Goal: Check status: Check status

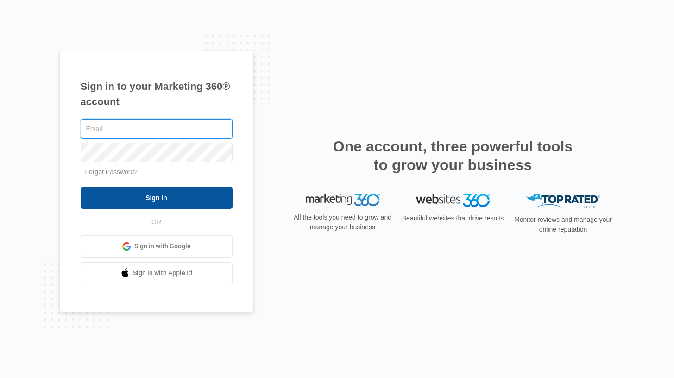
type input "[DOMAIN_NAME][EMAIL_ADDRESS][DOMAIN_NAME]"
drag, startPoint x: 128, startPoint y: 201, endPoint x: 142, endPoint y: 200, distance: 14.0
click at [128, 201] on input "Sign In" at bounding box center [157, 198] width 152 height 22
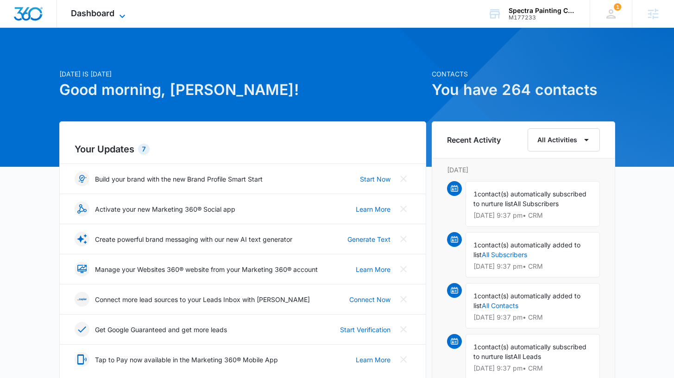
click at [99, 10] on span "Dashboard" at bounding box center [93, 13] width 44 height 10
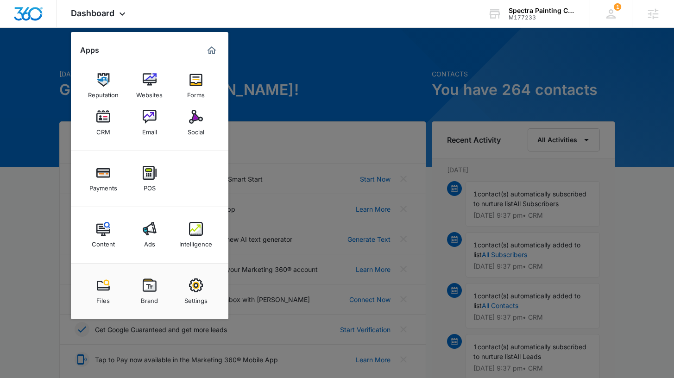
click at [104, 237] on div "Content" at bounding box center [103, 242] width 23 height 12
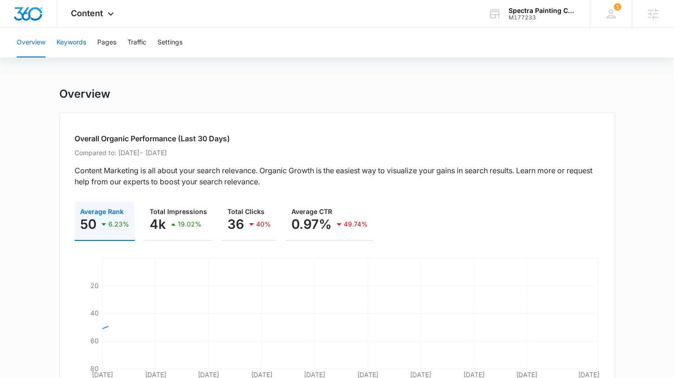
click at [75, 45] on button "Keywords" at bounding box center [71, 43] width 30 height 30
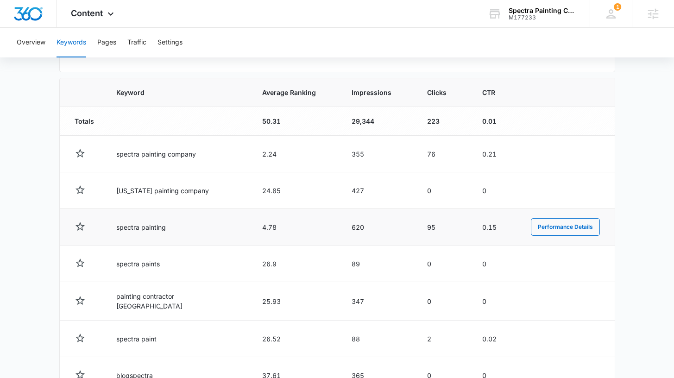
scroll to position [305, 0]
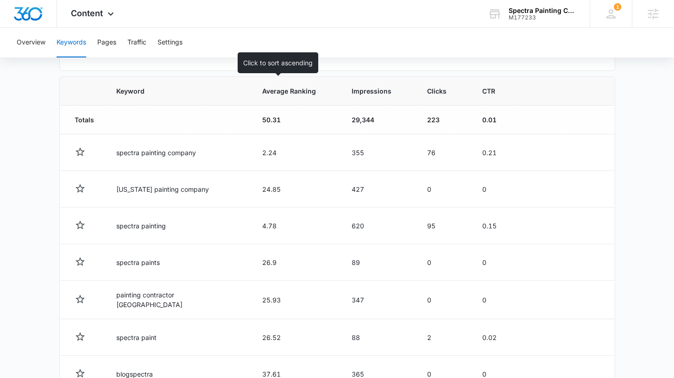
click at [277, 95] on span "Average Ranking" at bounding box center [289, 91] width 54 height 10
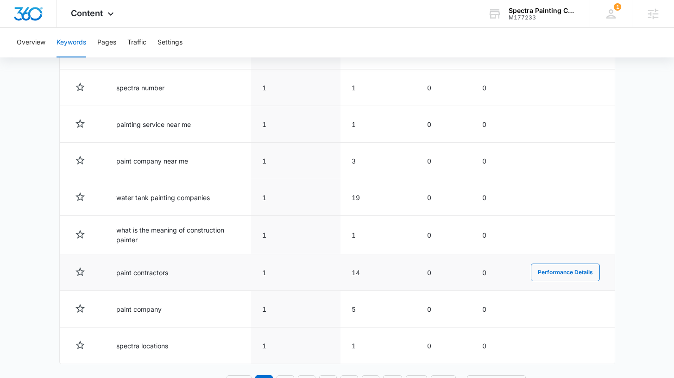
scroll to position [480, 0]
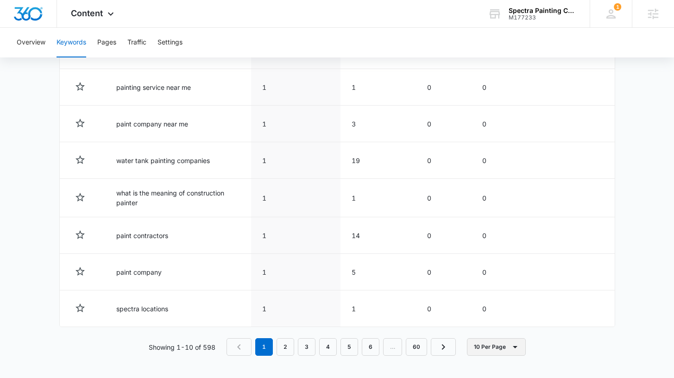
click at [510, 341] on icon "button" at bounding box center [514, 346] width 11 height 11
click at [514, 319] on div "100 Per Page" at bounding box center [499, 319] width 41 height 6
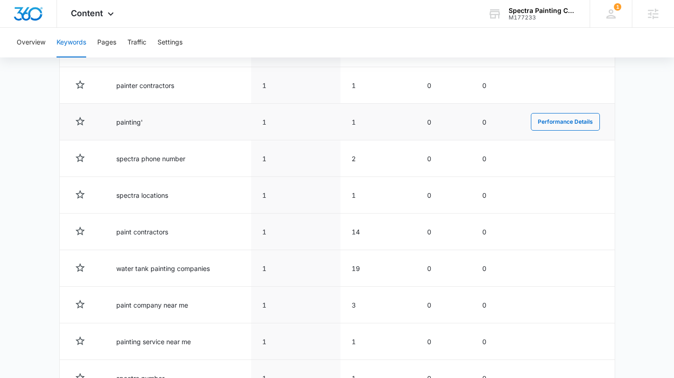
scroll to position [0, 0]
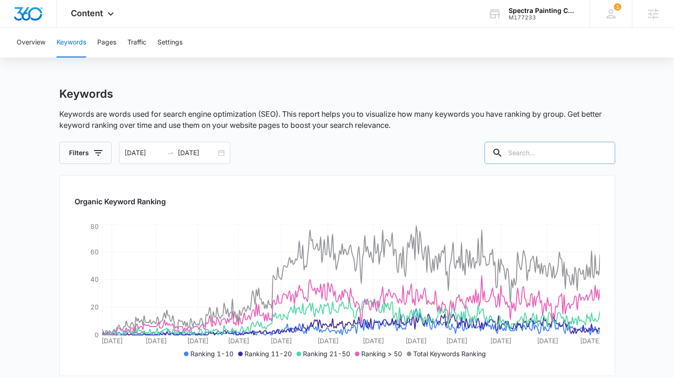
click at [549, 156] on input "text" at bounding box center [549, 153] width 131 height 22
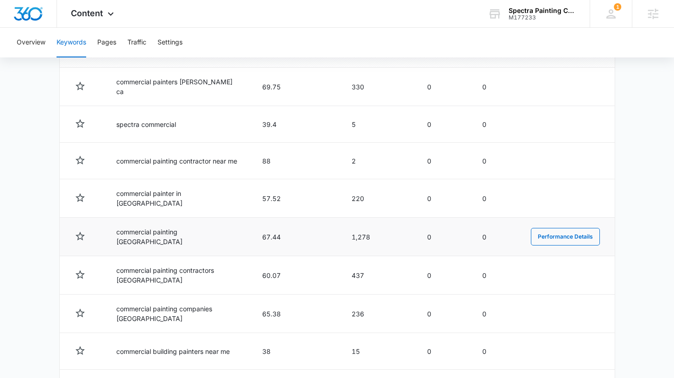
scroll to position [442, 0]
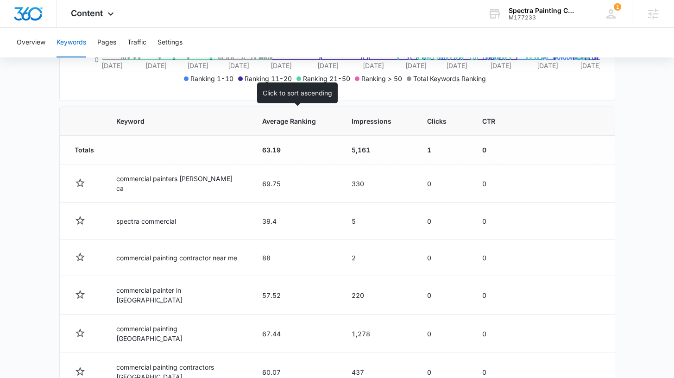
click at [273, 125] on span "Average Ranking" at bounding box center [289, 121] width 54 height 10
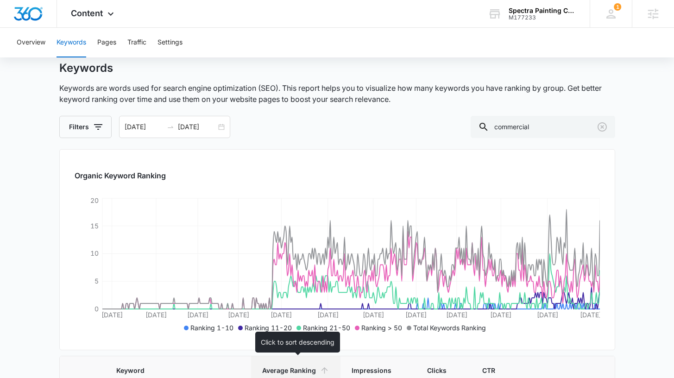
scroll to position [25, 0]
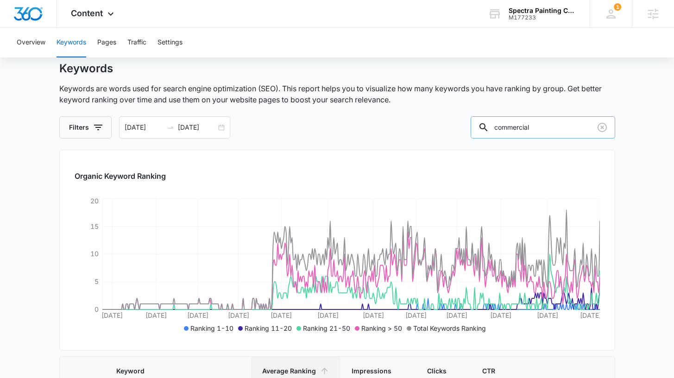
click at [557, 129] on input "commercial" at bounding box center [542, 127] width 144 height 22
click at [556, 129] on input "commercial" at bounding box center [542, 127] width 144 height 22
click at [557, 128] on input "commercial" at bounding box center [542, 127] width 144 height 22
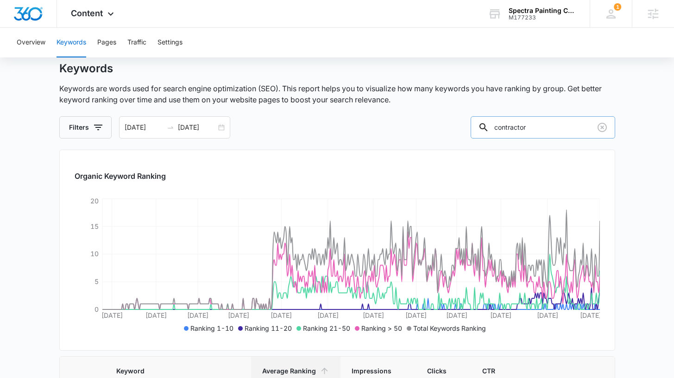
type input "contractor"
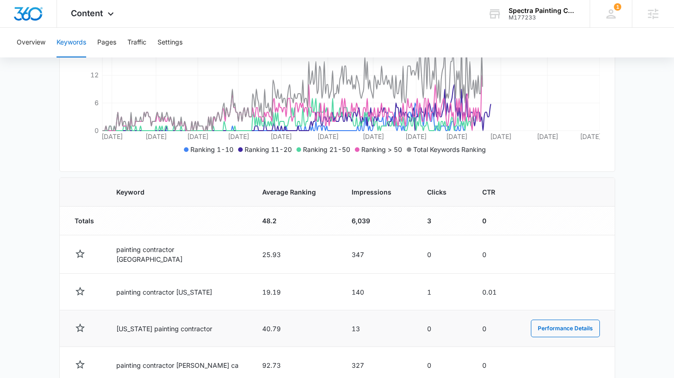
scroll to position [206, 0]
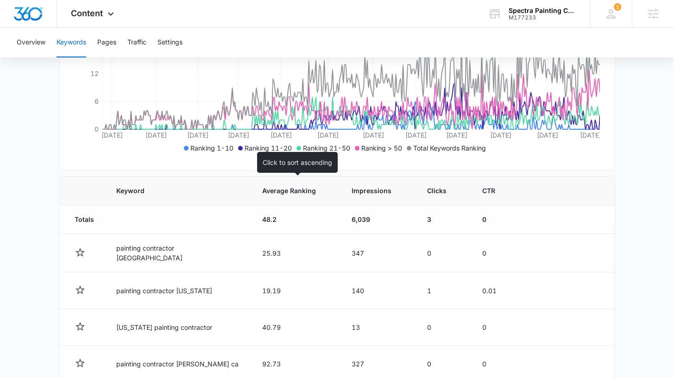
click at [287, 194] on span "Average Ranking" at bounding box center [289, 191] width 54 height 10
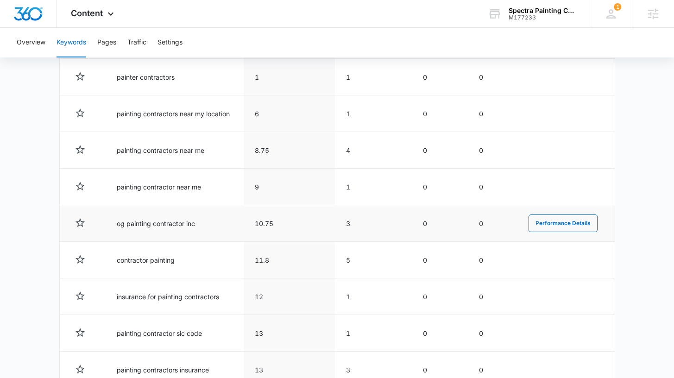
scroll to position [478, 0]
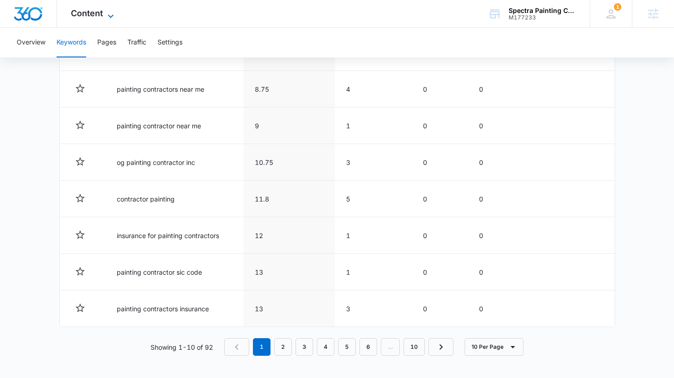
click at [101, 17] on span "Content" at bounding box center [87, 13] width 32 height 10
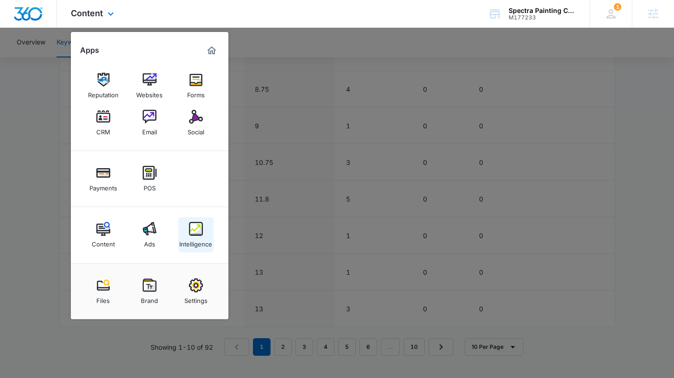
click at [201, 241] on div "Intelligence" at bounding box center [195, 242] width 33 height 12
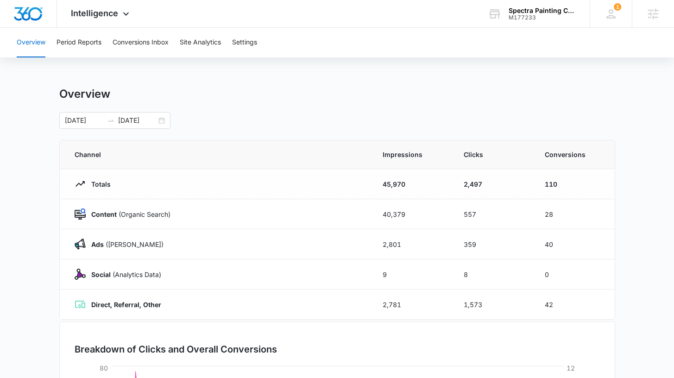
click at [170, 121] on div "[DATE] [DATE]" at bounding box center [337, 120] width 556 height 17
click at [162, 119] on div "[DATE] [DATE]" at bounding box center [114, 120] width 111 height 17
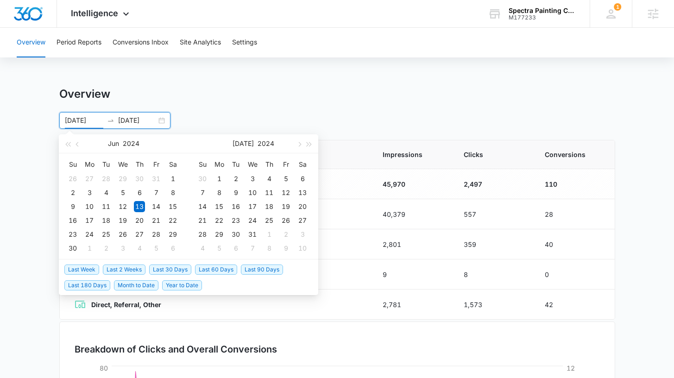
click at [225, 267] on span "Last 60 Days" at bounding box center [216, 269] width 42 height 10
type input "[DATE]"
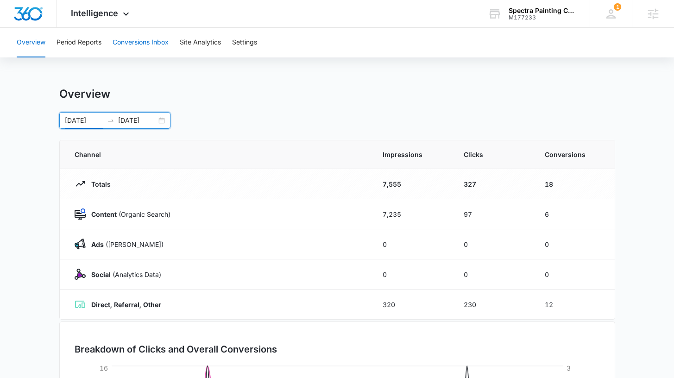
click at [133, 46] on button "Conversions Inbox" at bounding box center [141, 43] width 56 height 30
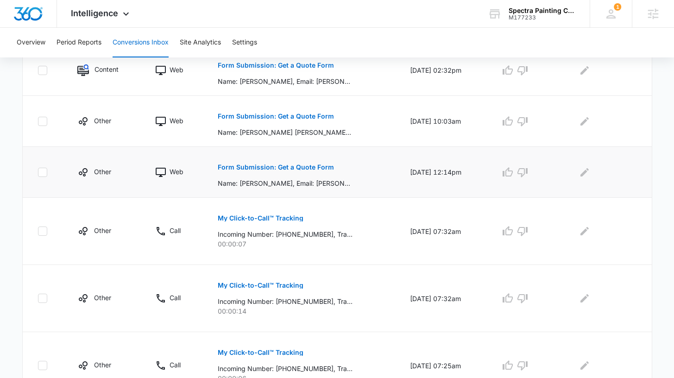
scroll to position [349, 0]
click at [297, 169] on p "Form Submission: Get a Quote Form" at bounding box center [276, 166] width 116 height 6
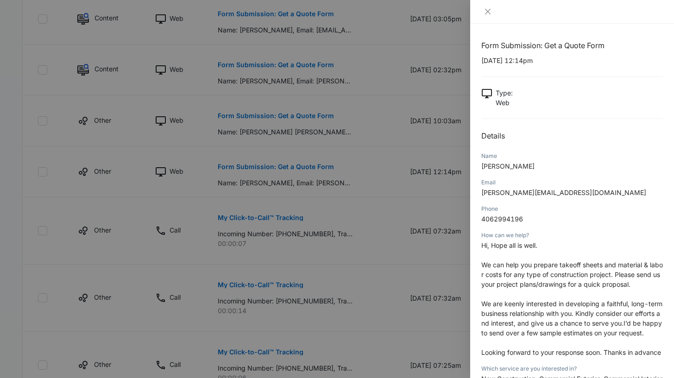
click at [369, 150] on div at bounding box center [337, 189] width 674 height 378
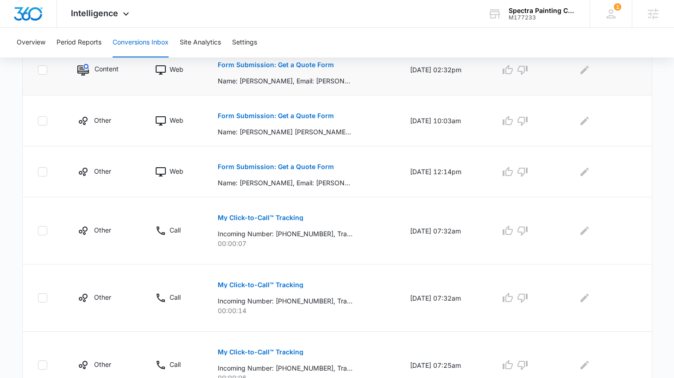
click at [297, 66] on p "Form Submission: Get a Quote Form" at bounding box center [276, 65] width 116 height 6
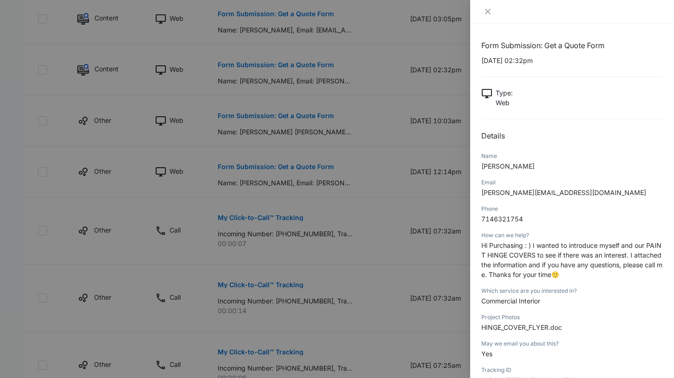
click at [372, 183] on div at bounding box center [337, 189] width 674 height 378
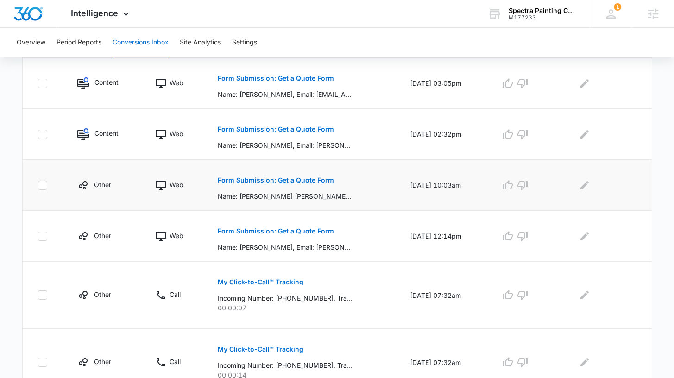
scroll to position [265, 0]
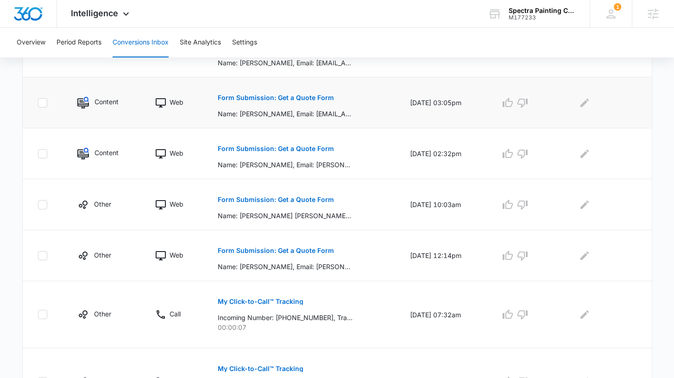
click at [274, 96] on p "Form Submission: Get a Quote Form" at bounding box center [276, 97] width 116 height 6
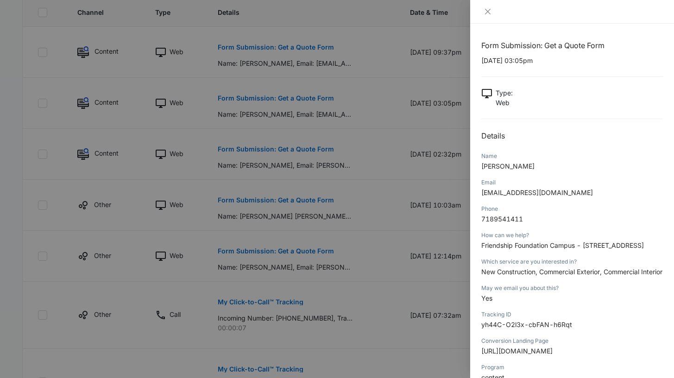
scroll to position [71, 0]
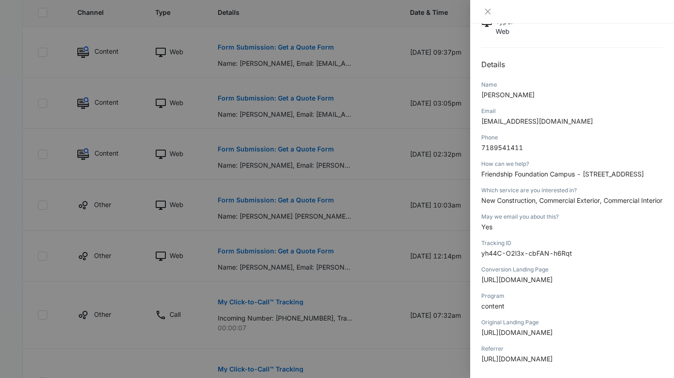
click at [375, 156] on div at bounding box center [337, 189] width 674 height 378
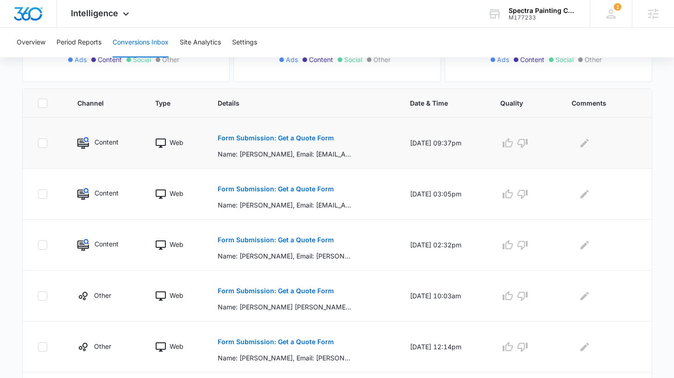
scroll to position [169, 0]
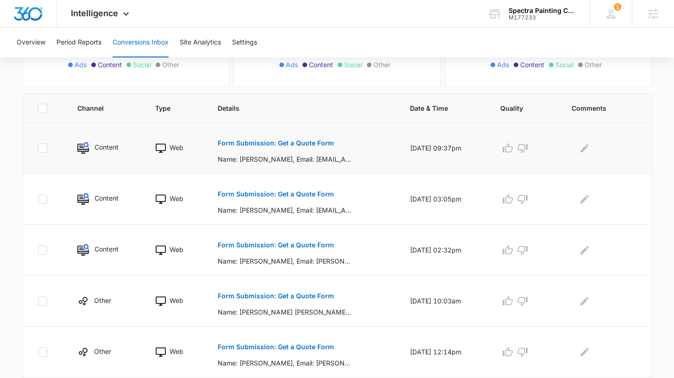
click at [310, 142] on p "Form Submission: Get a Quote Form" at bounding box center [276, 143] width 116 height 6
